Goal: Check status: Check status

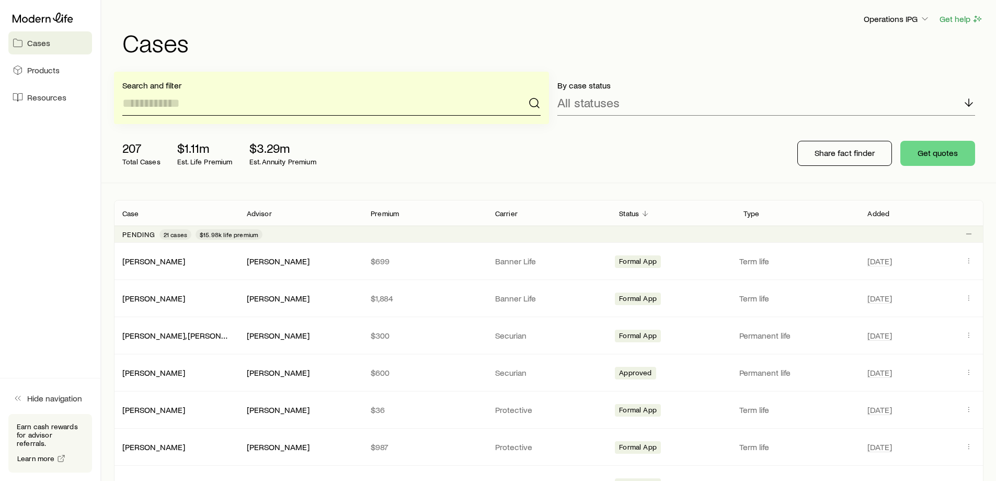
click at [209, 95] on input at bounding box center [331, 102] width 418 height 25
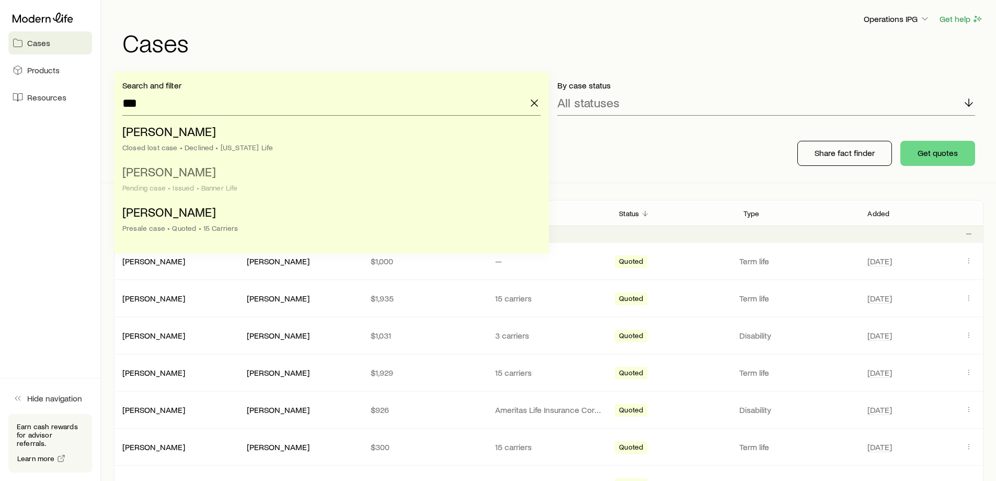
click at [259, 179] on li "[PERSON_NAME] case • Issued • Banner Life" at bounding box center [328, 180] width 412 height 40
type input "**********"
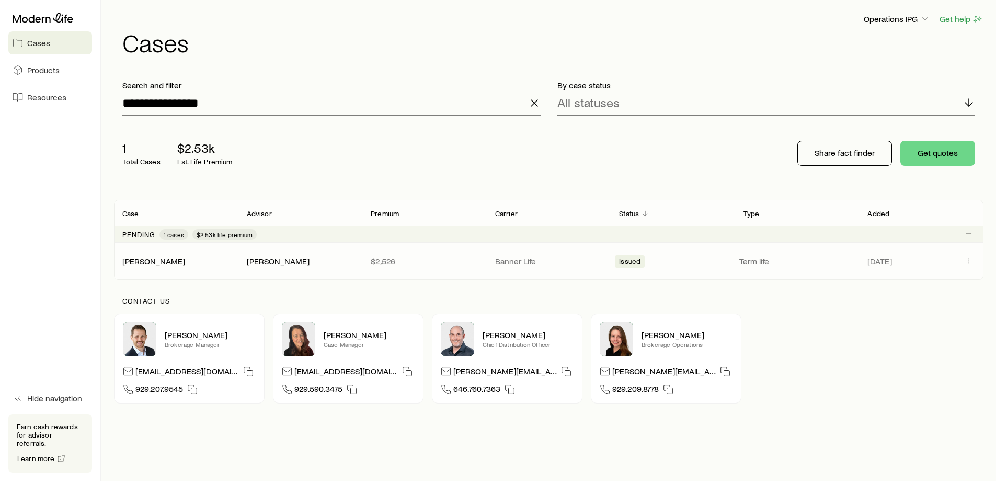
click at [959, 261] on div "[DATE]" at bounding box center [922, 261] width 108 height 14
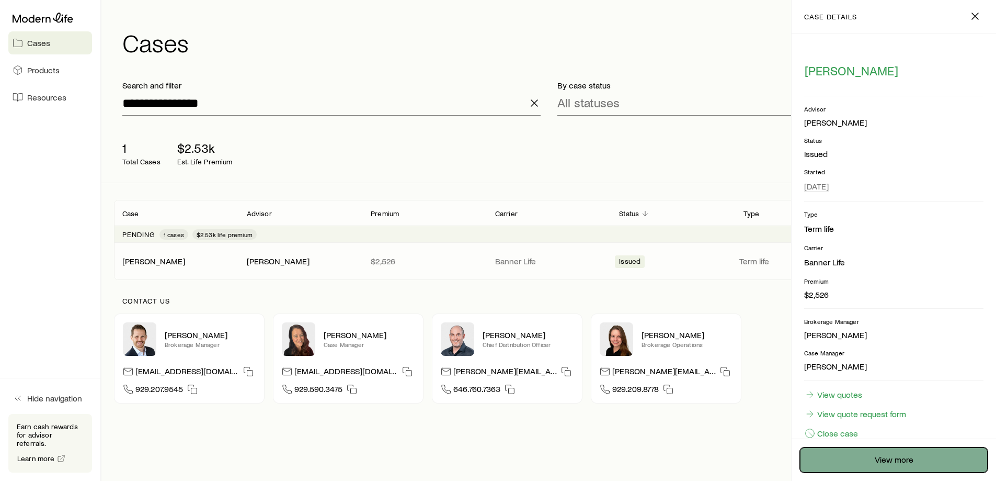
click at [905, 454] on link "View more" at bounding box center [894, 459] width 188 height 25
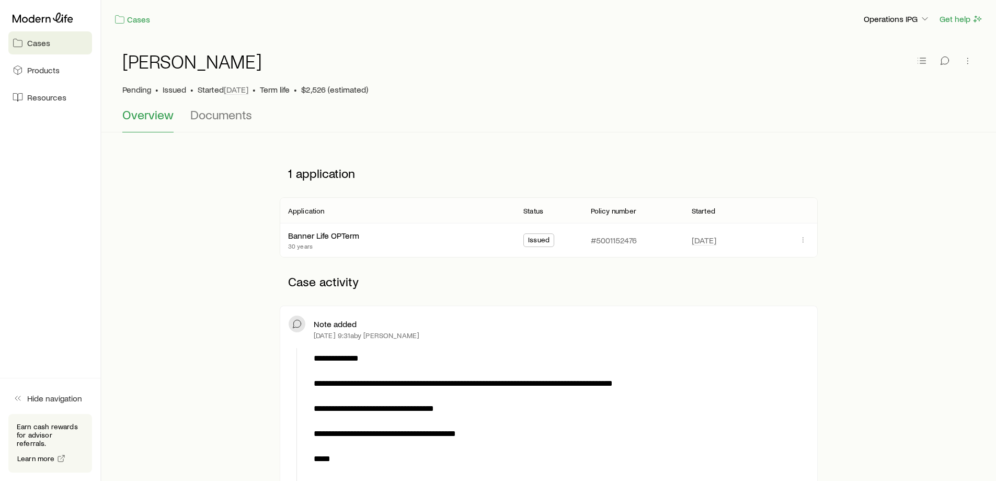
click at [32, 44] on span "Cases" at bounding box center [38, 43] width 23 height 10
